Goal: Information Seeking & Learning: Learn about a topic

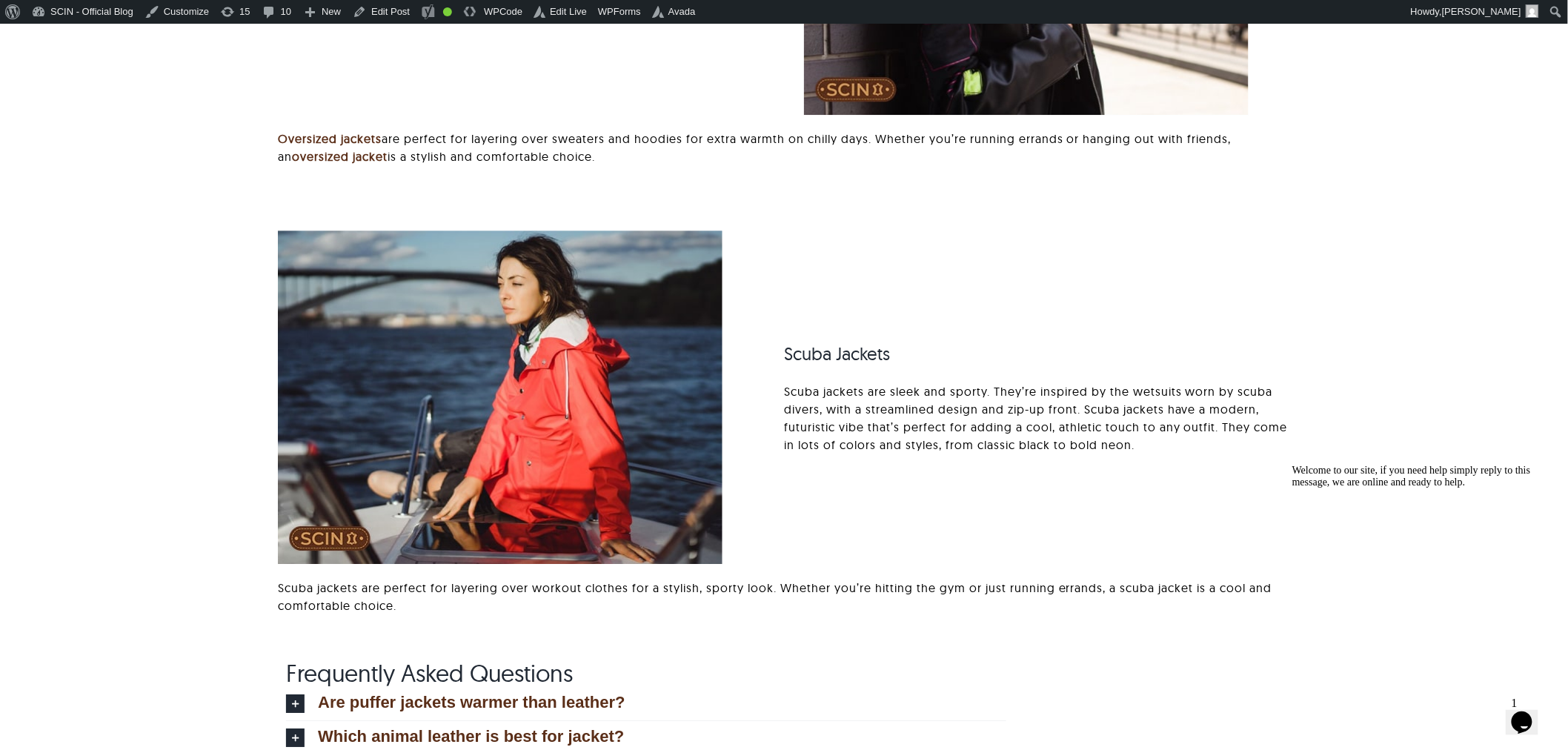
scroll to position [13340, 0]
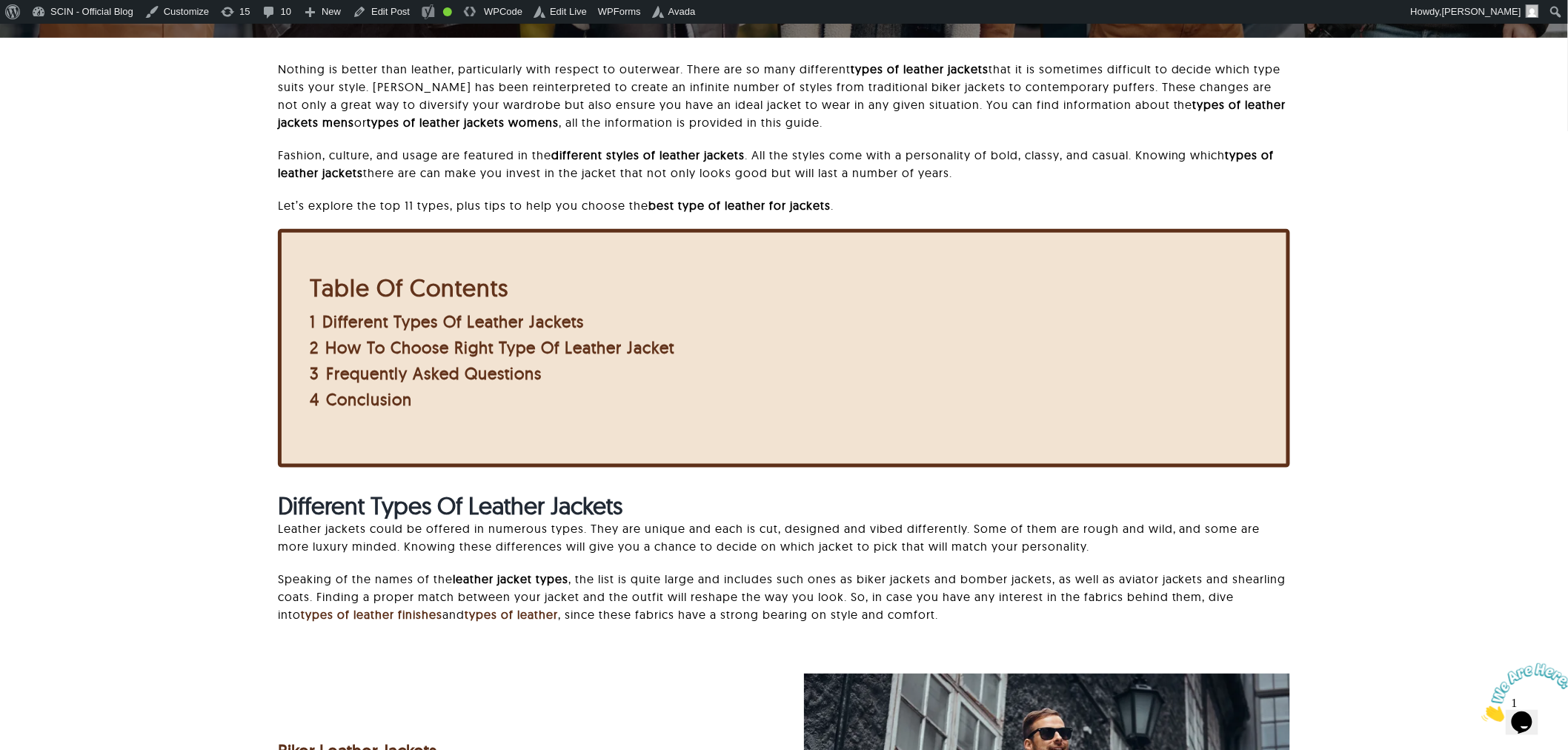
scroll to position [576, 0]
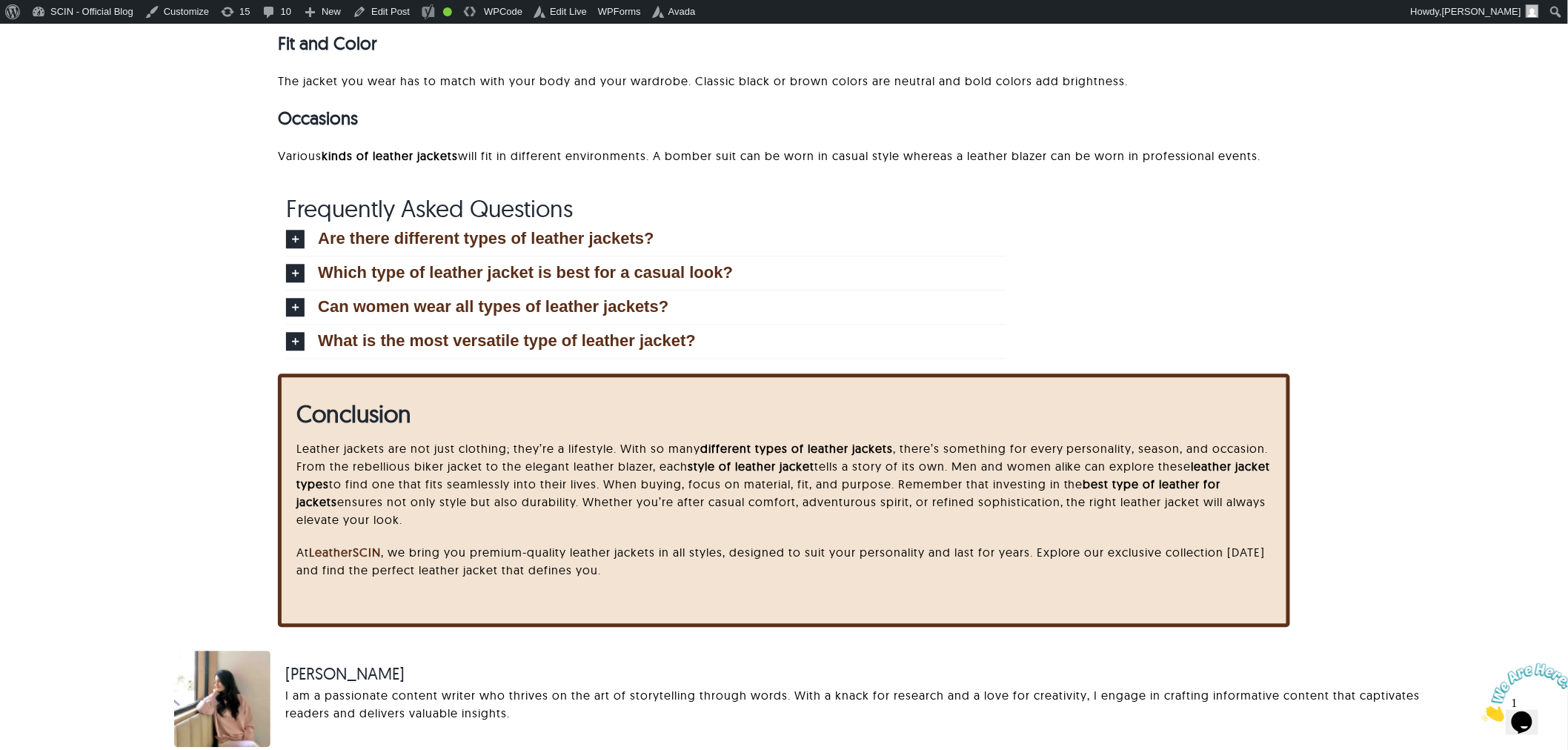
scroll to position [10771, 0]
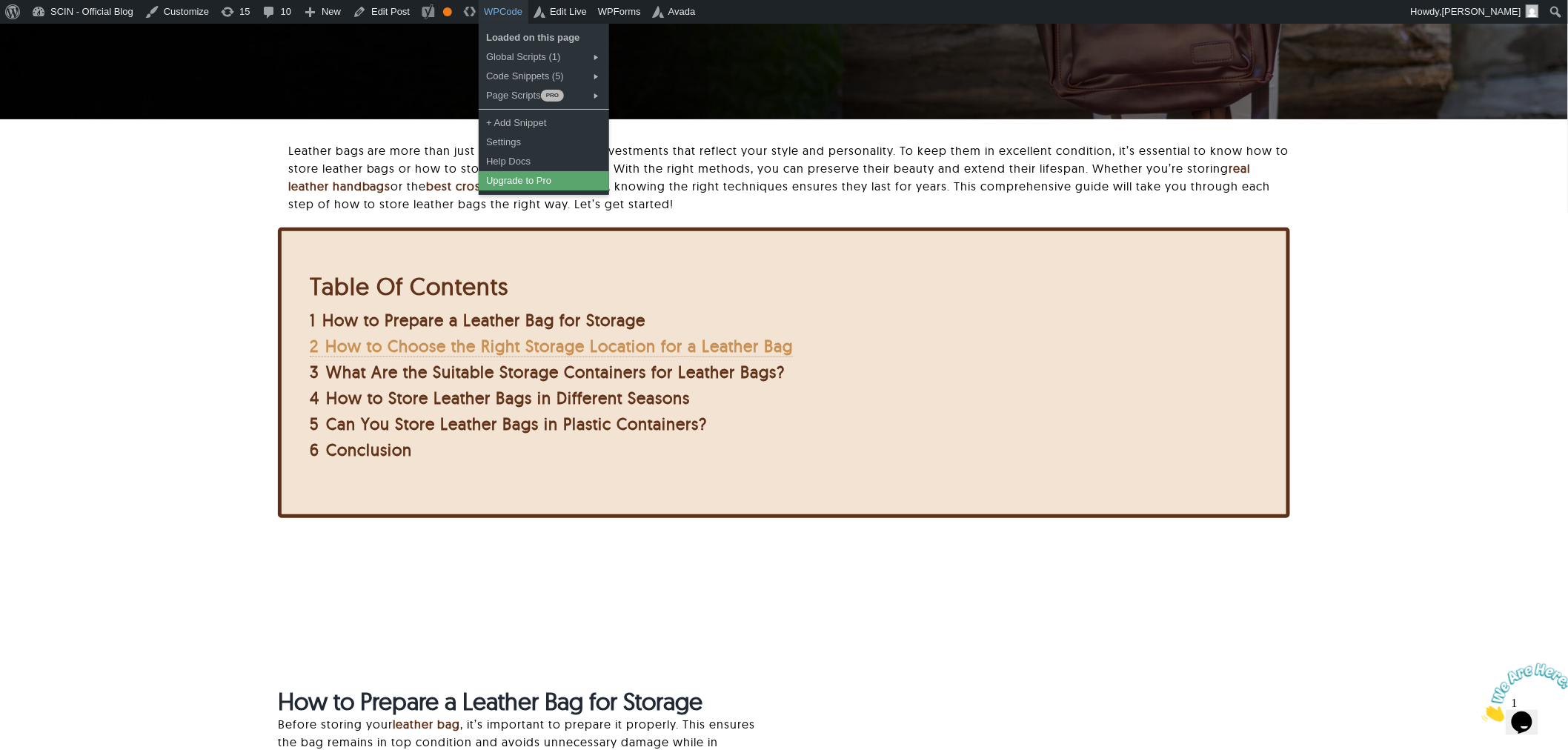
scroll to position [411, 0]
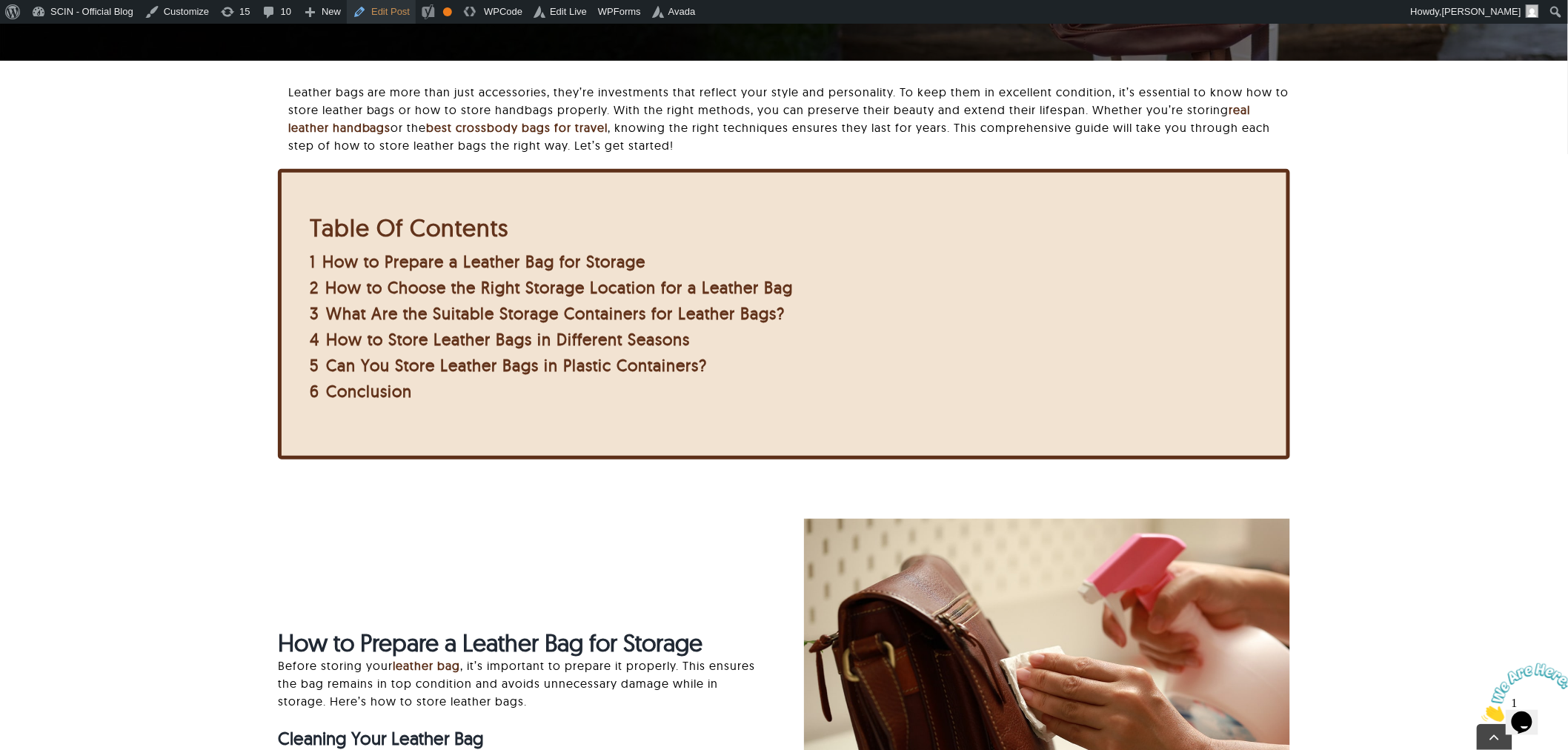
click at [375, 8] on link "Edit Post" at bounding box center [381, 12] width 69 height 24
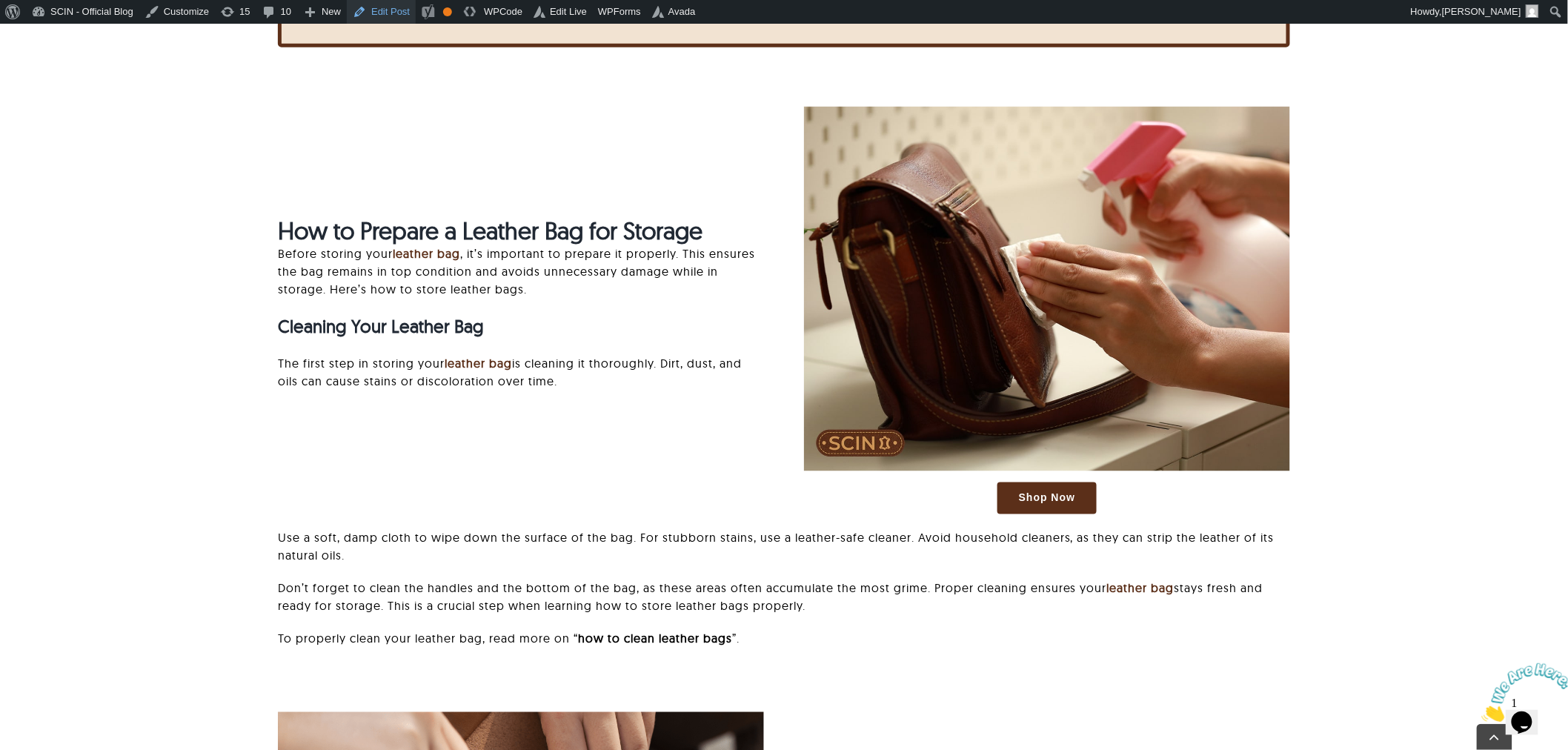
scroll to position [1234, 0]
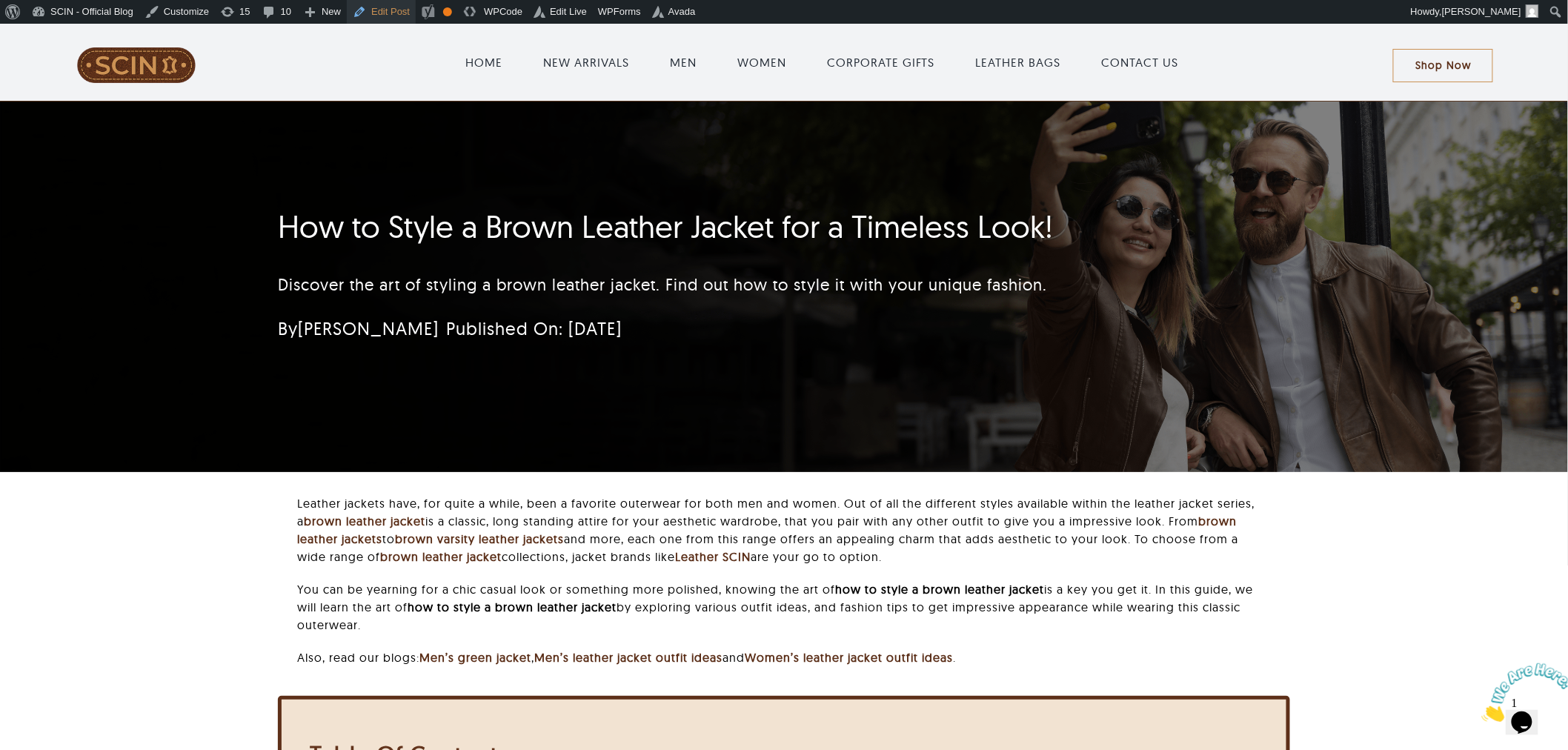
click at [351, 3] on link "Edit Post" at bounding box center [381, 12] width 69 height 24
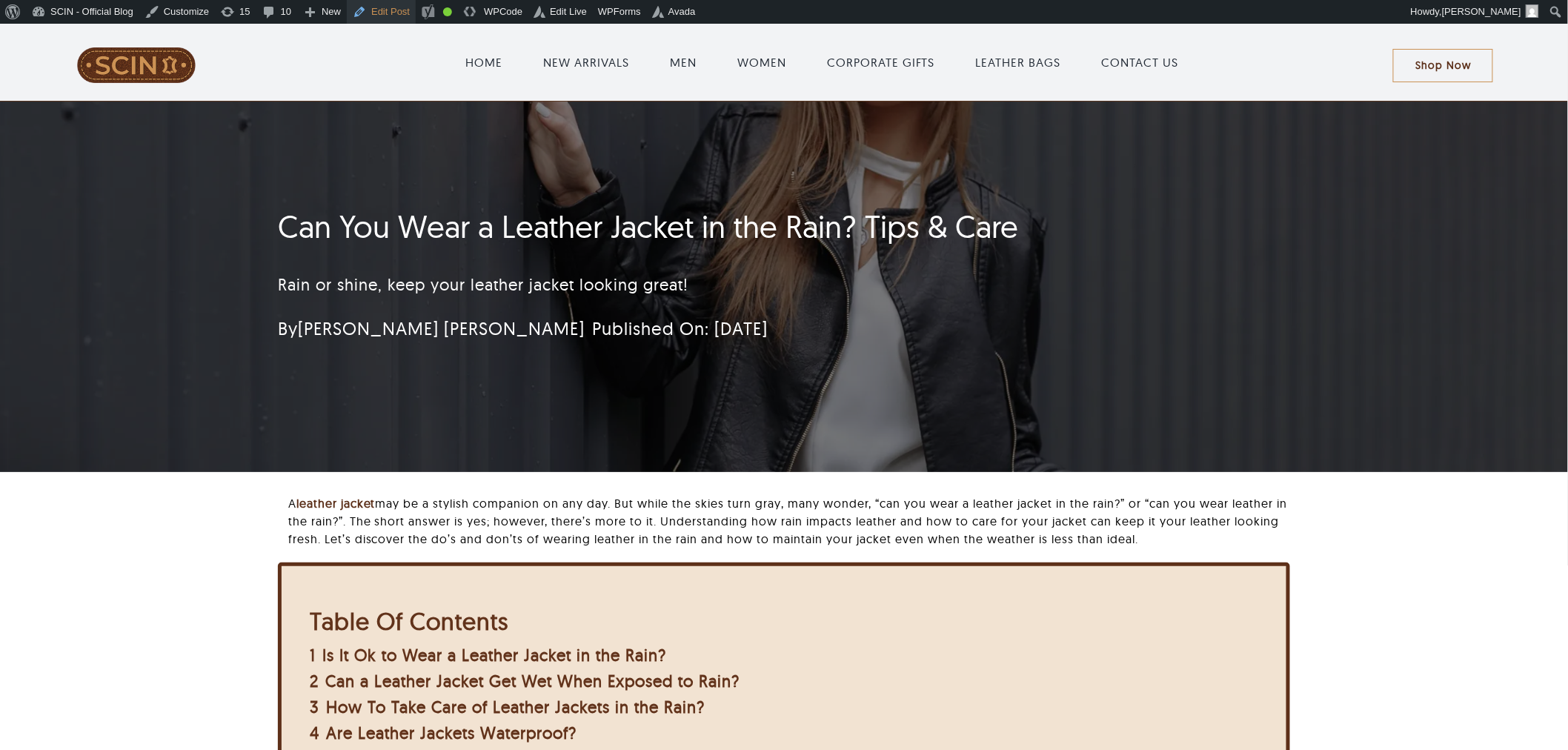
click at [396, 11] on link "Edit Post" at bounding box center [381, 12] width 69 height 24
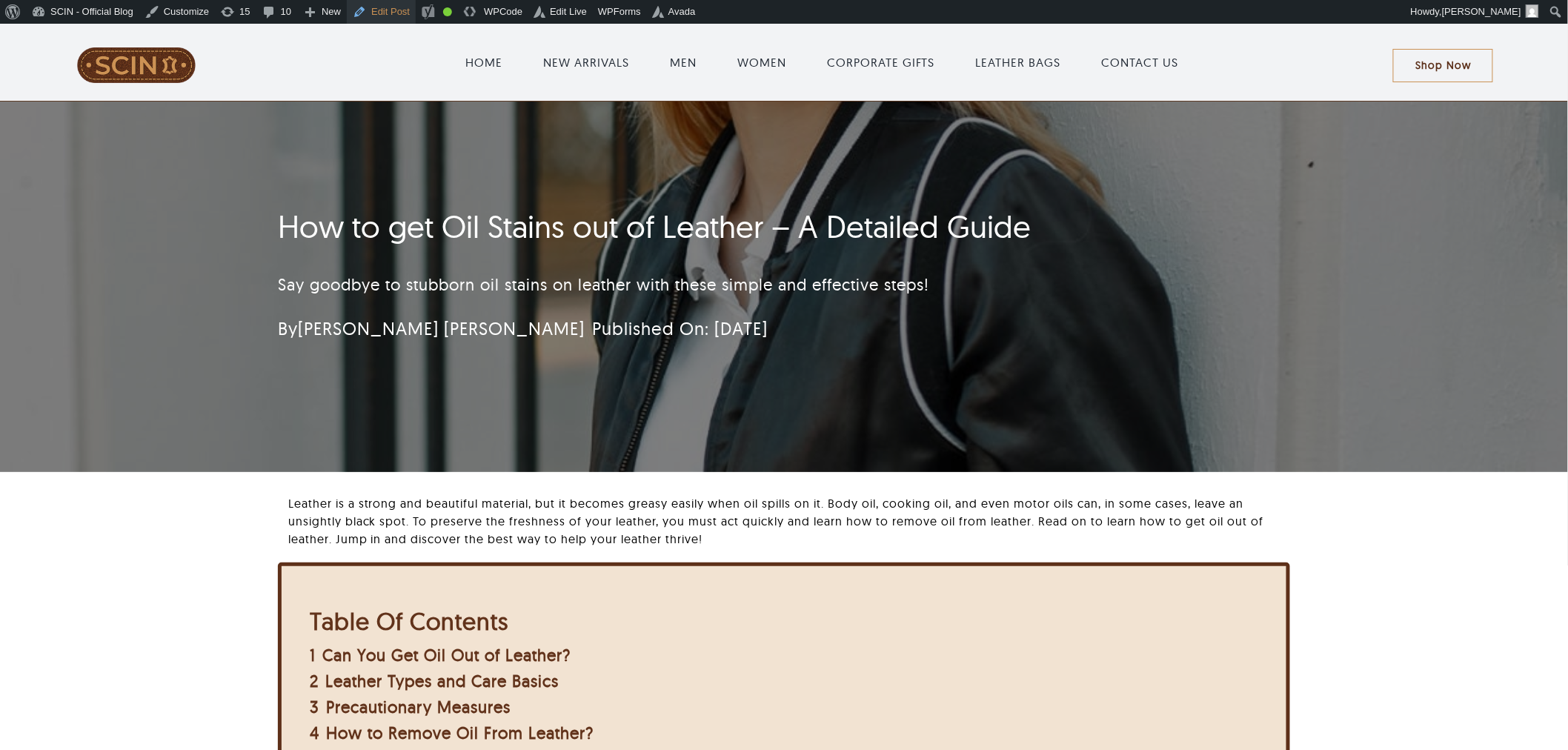
click at [387, 13] on link "Edit Post" at bounding box center [381, 12] width 69 height 24
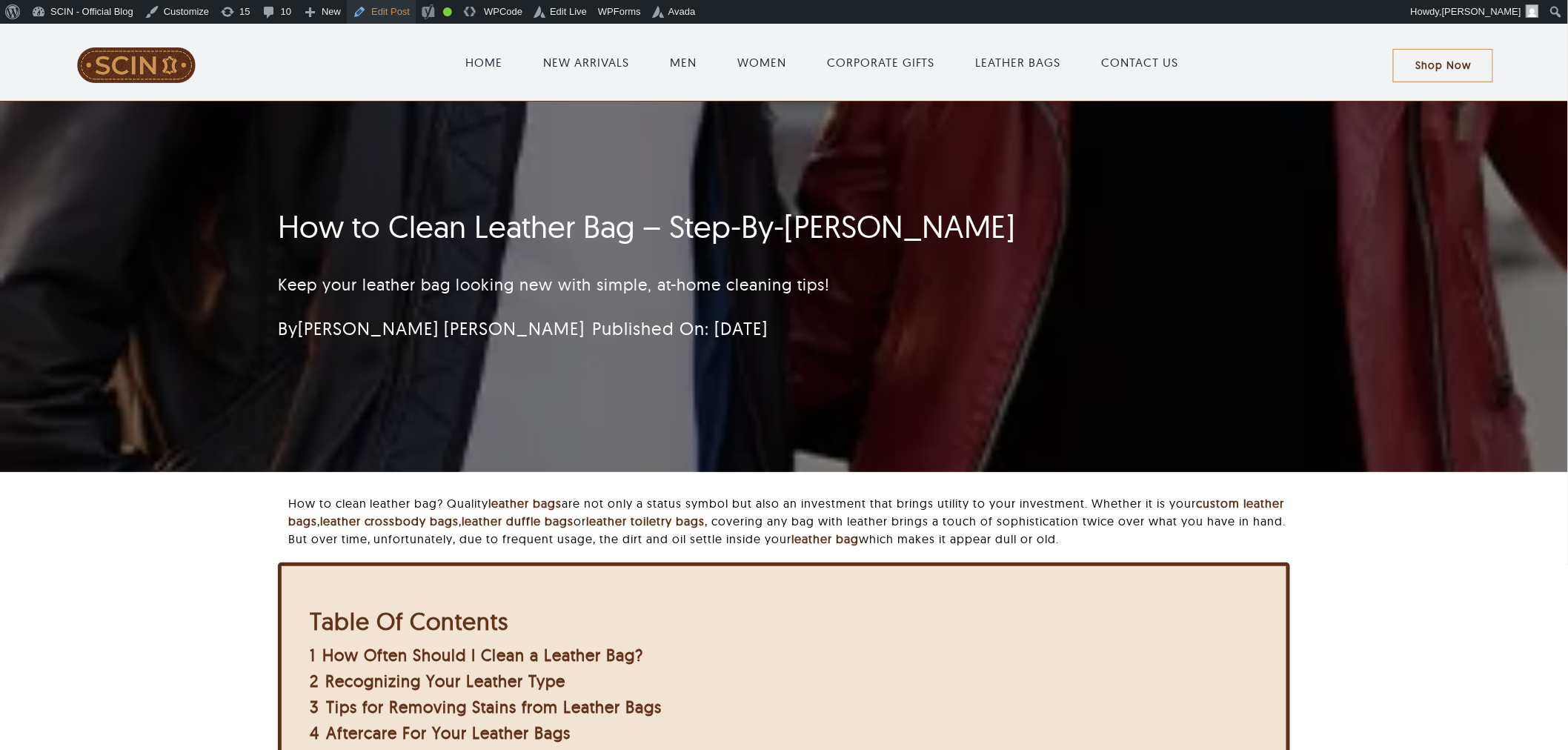
click at [361, 8] on link "Edit Post" at bounding box center [381, 12] width 69 height 24
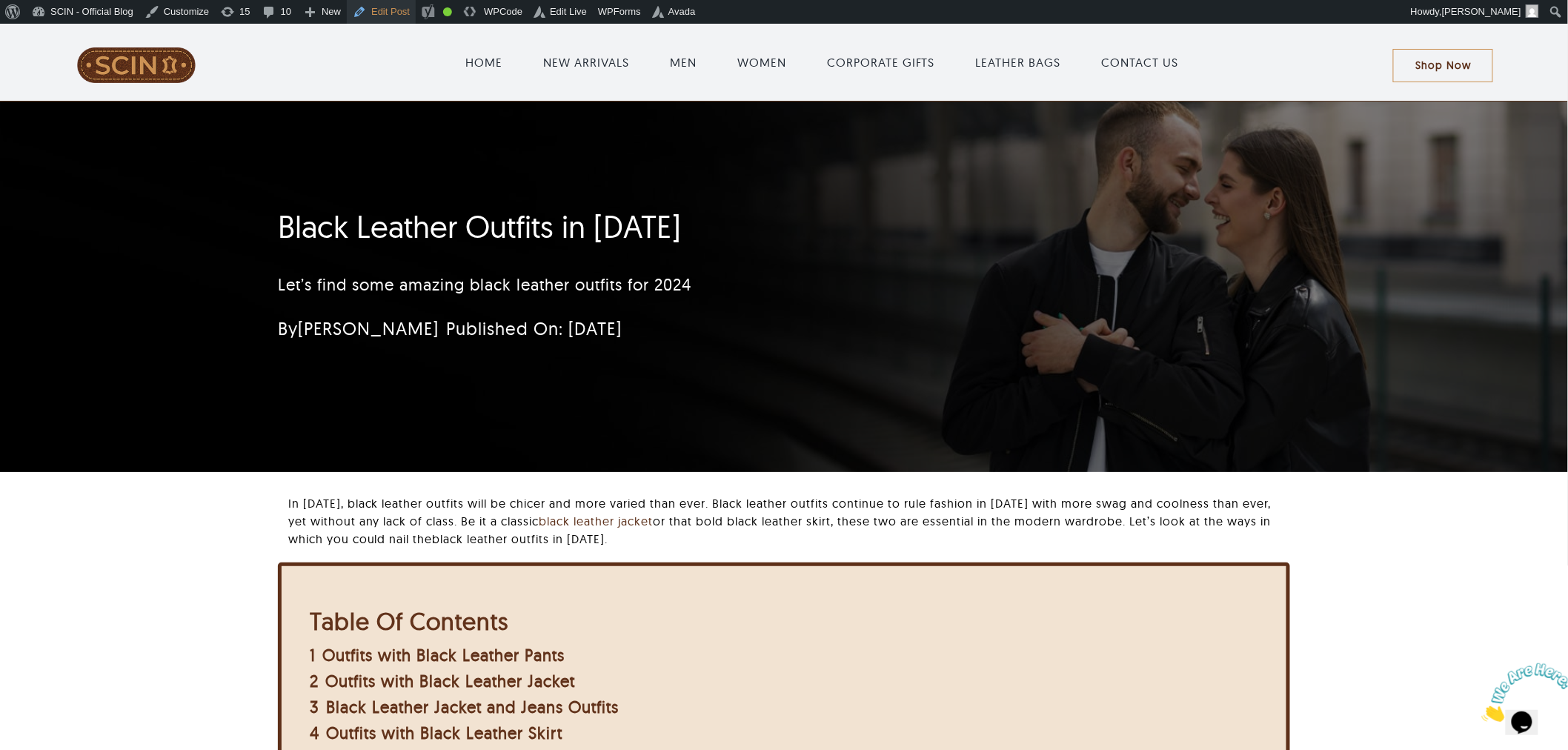
click at [357, 10] on link "Edit Post" at bounding box center [381, 12] width 69 height 24
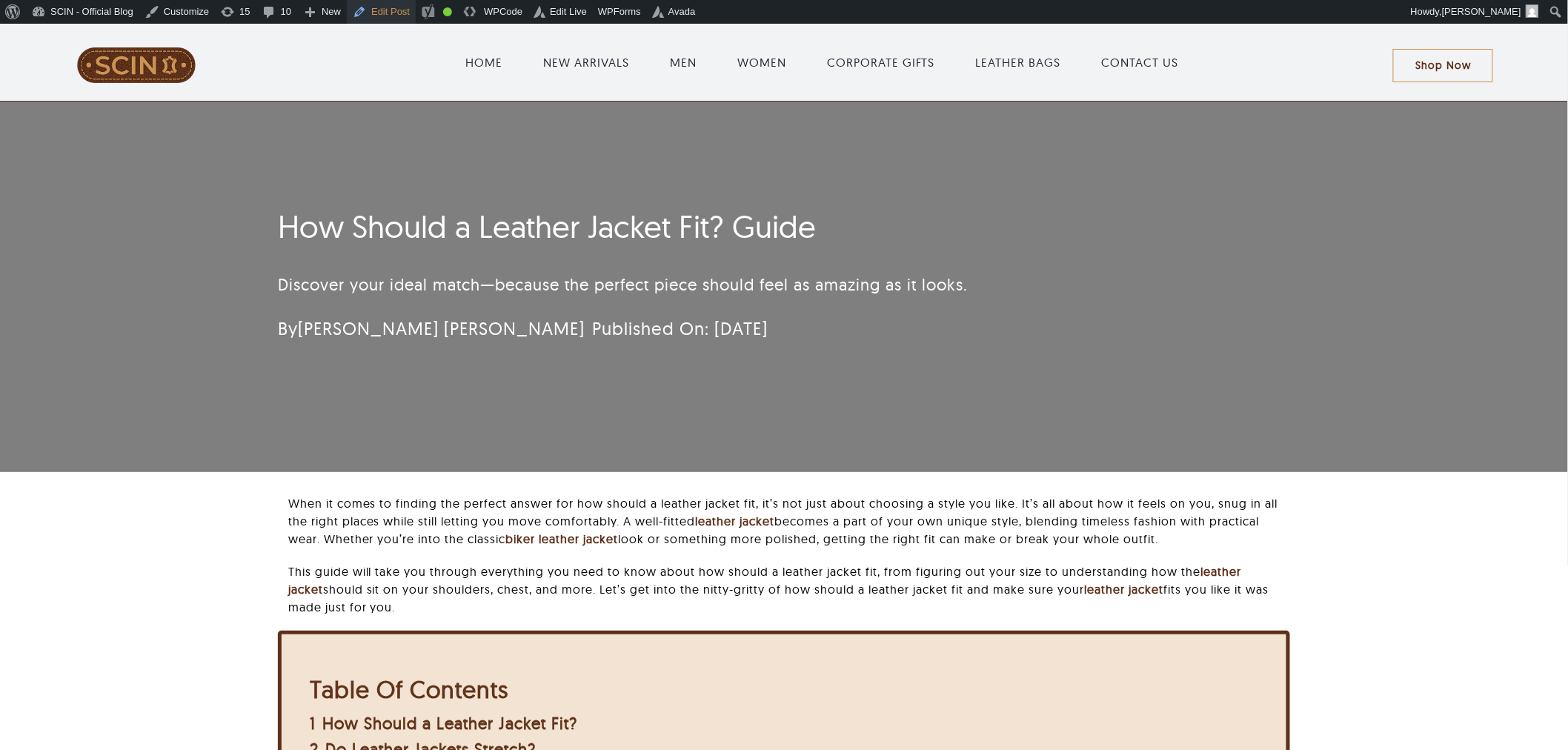
click at [374, 18] on link "Edit Post" at bounding box center [381, 12] width 69 height 24
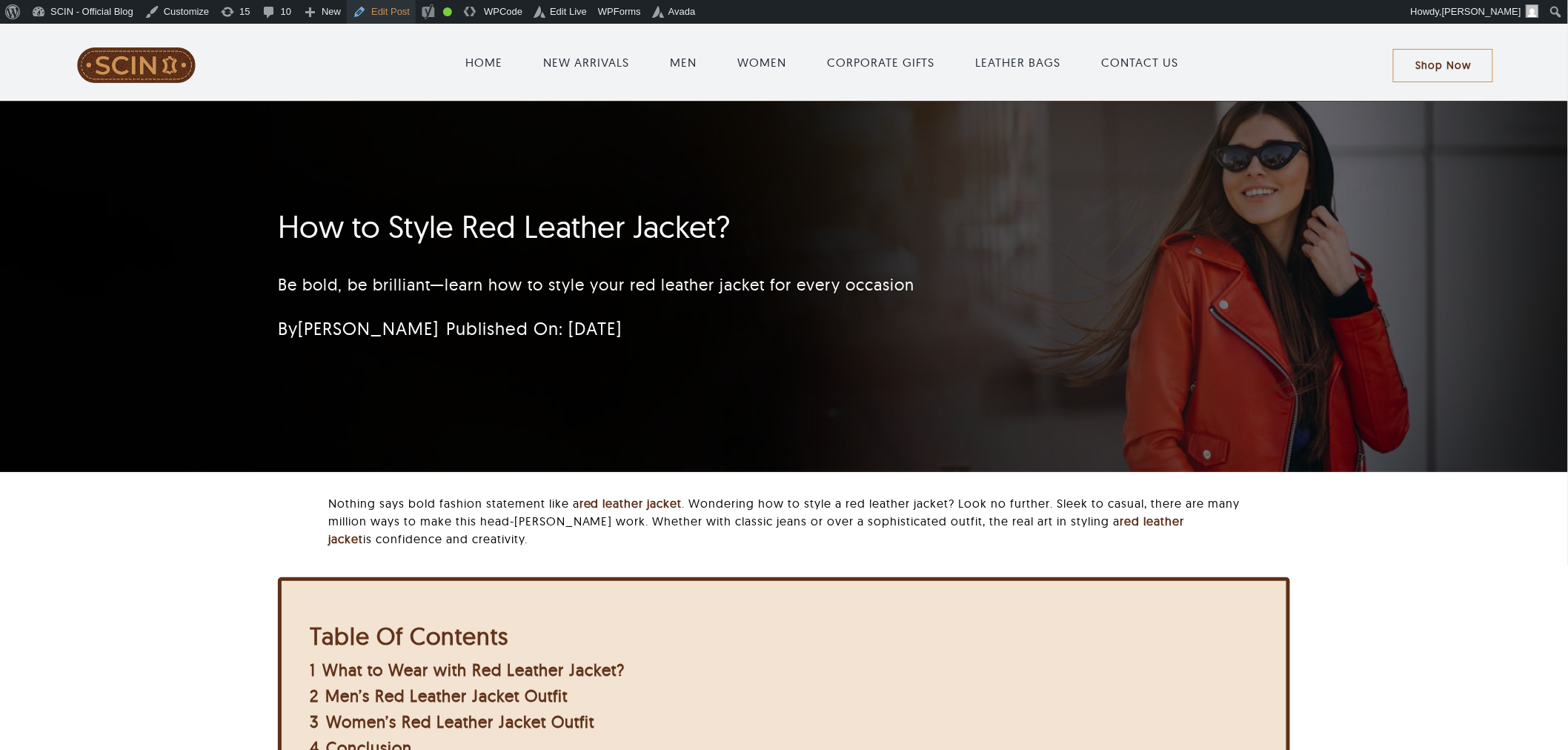
click at [387, 2] on link "Edit Post" at bounding box center [381, 12] width 69 height 24
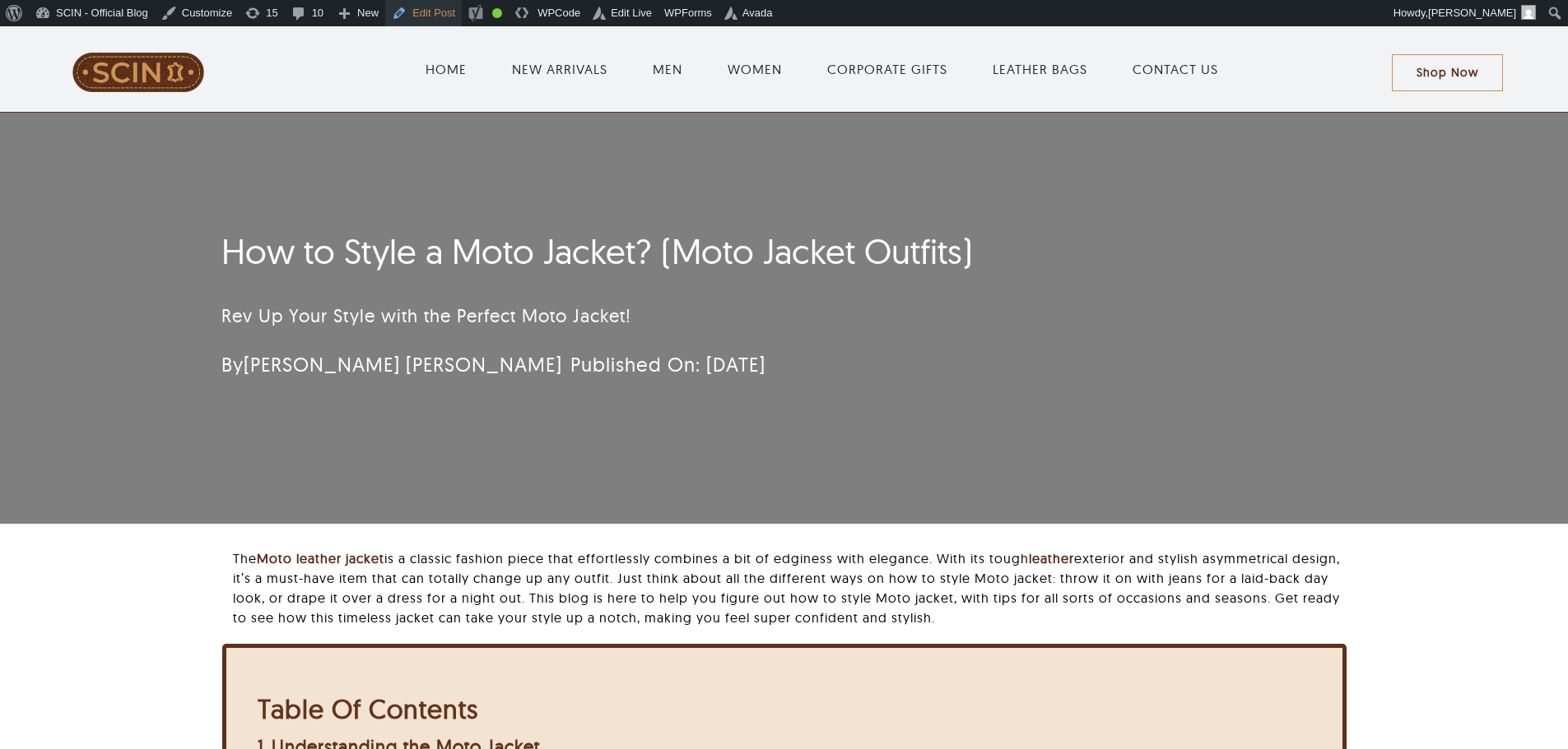
click at [441, 11] on link "Edit Post" at bounding box center [423, 13] width 77 height 26
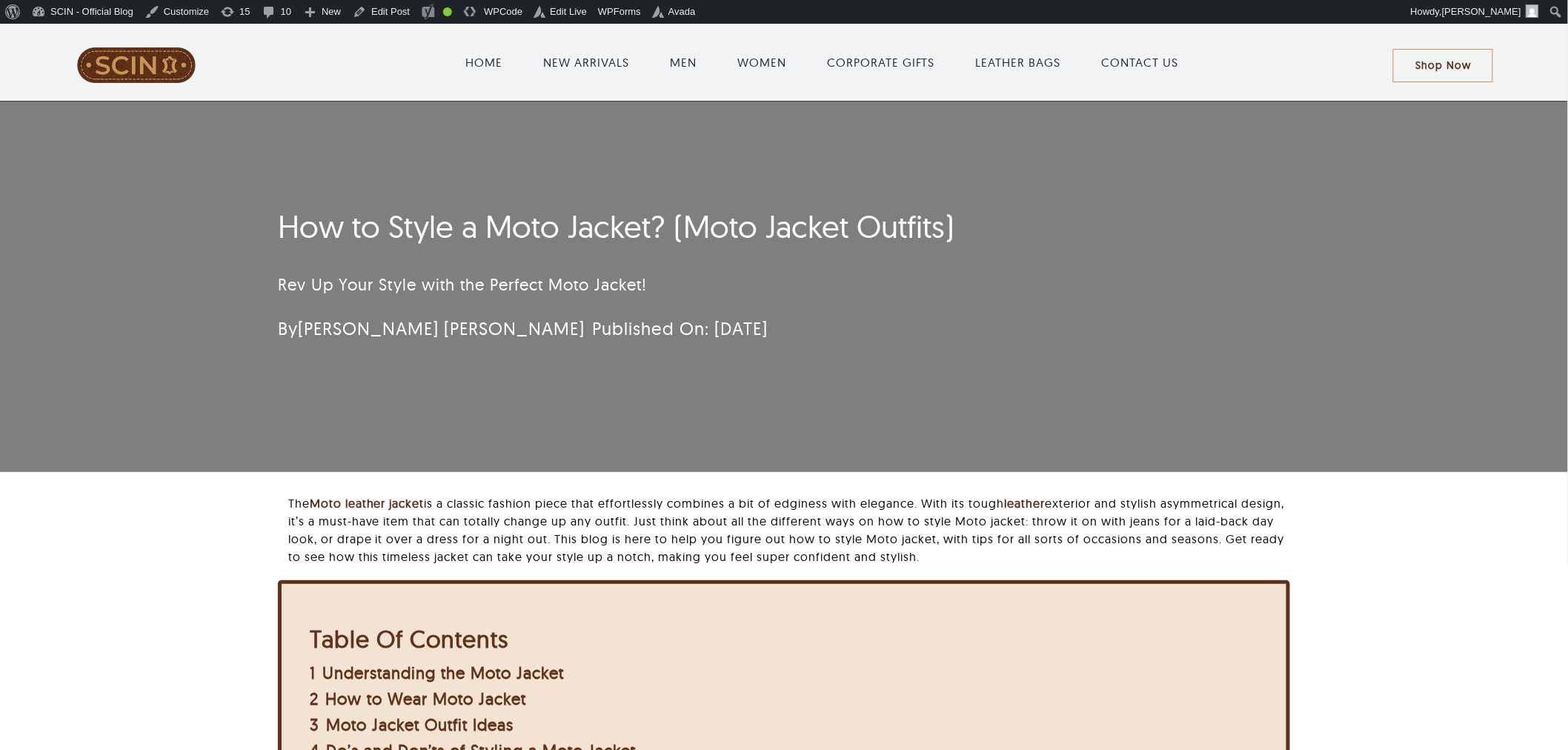
click at [1561, 71] on div "Toggle Navigation HOME NEW ARRIVALS MEN WOMEN CORPORATE GIFTS LEATHER BAGS CONT…" at bounding box center [784, 62] width 1568 height 77
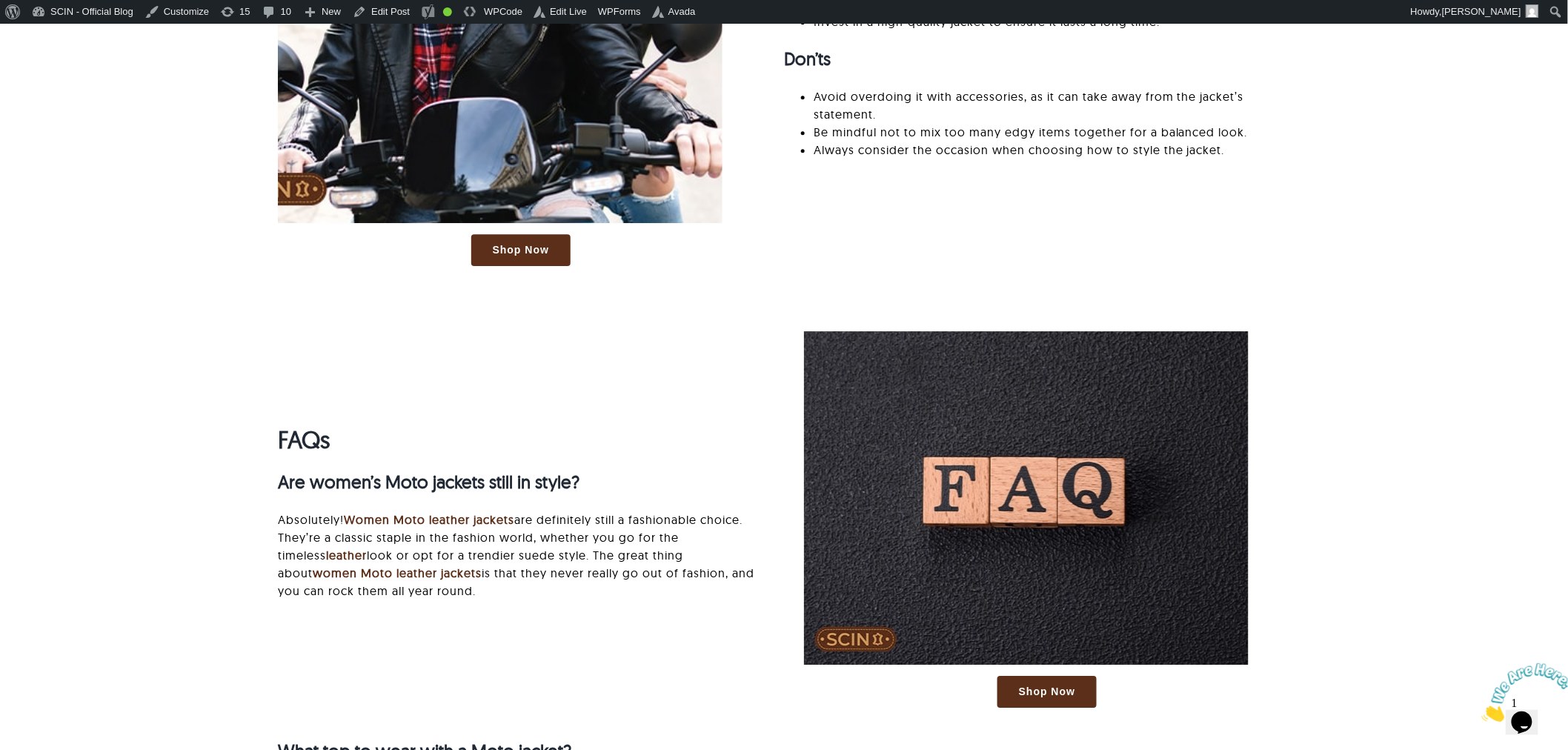
scroll to position [4005, 0]
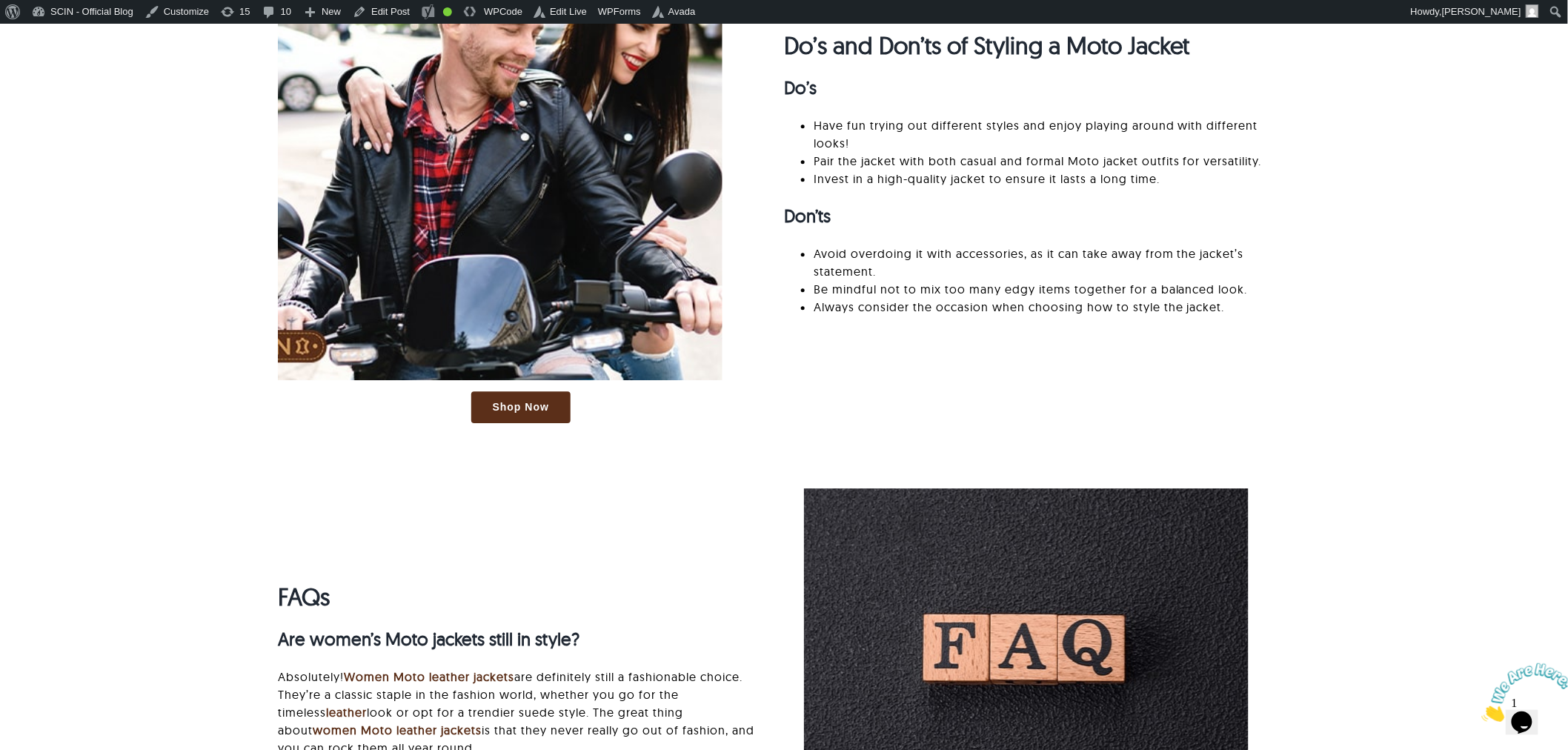
drag, startPoint x: 1576, startPoint y: 57, endPoint x: 1579, endPoint y: 539, distance: 482.0
